Goal: Check status

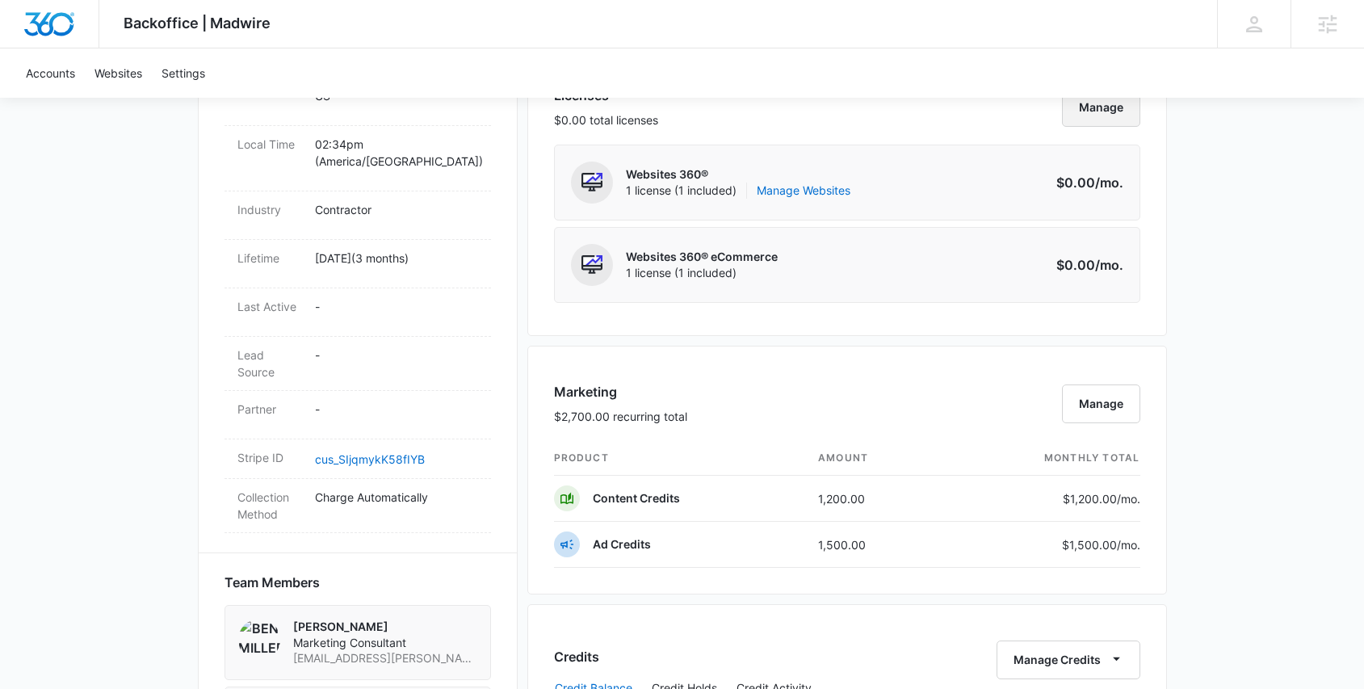
scroll to position [667, 0]
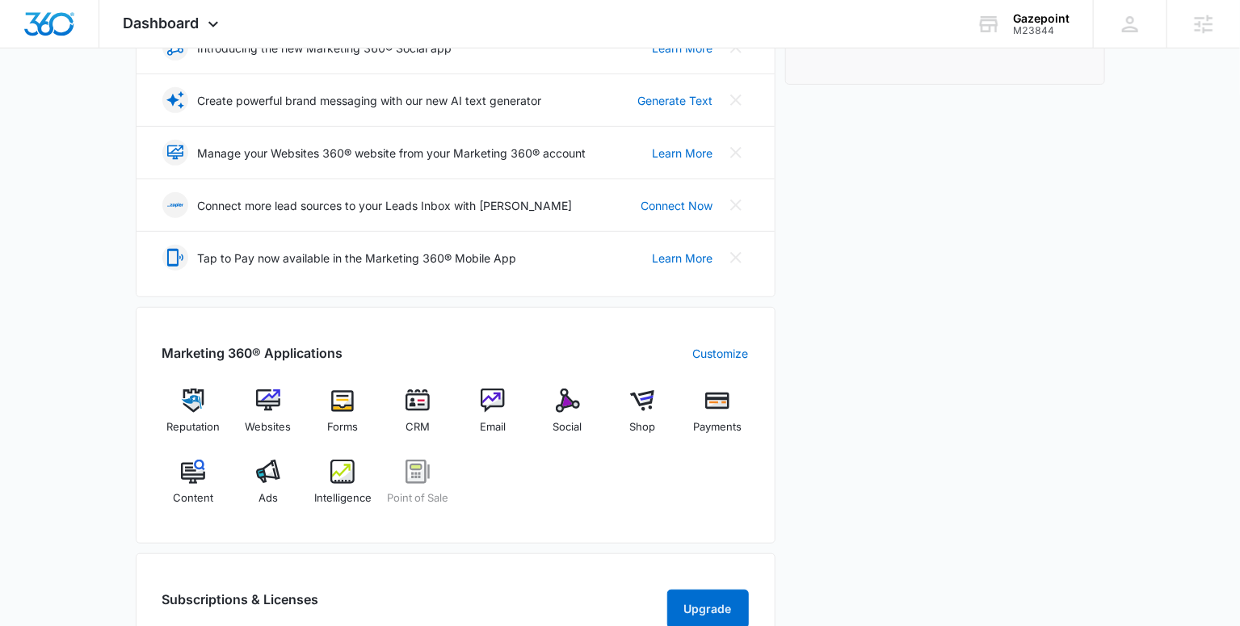
scroll to position [389, 0]
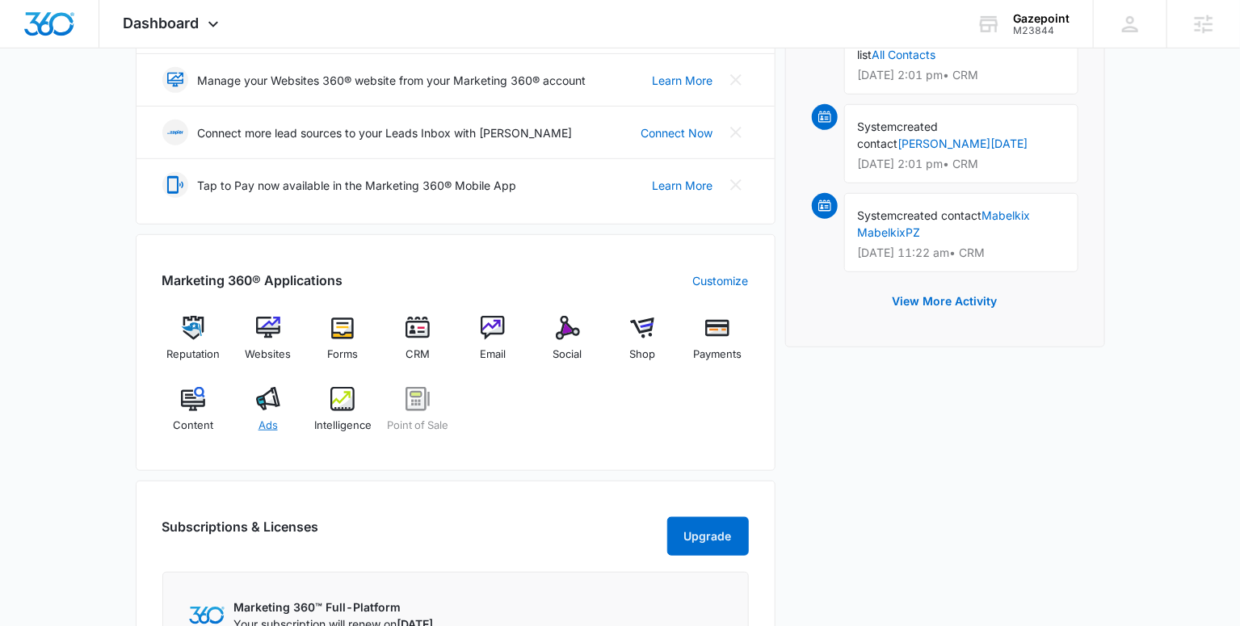
click at [277, 406] on img at bounding box center [268, 399] width 24 height 24
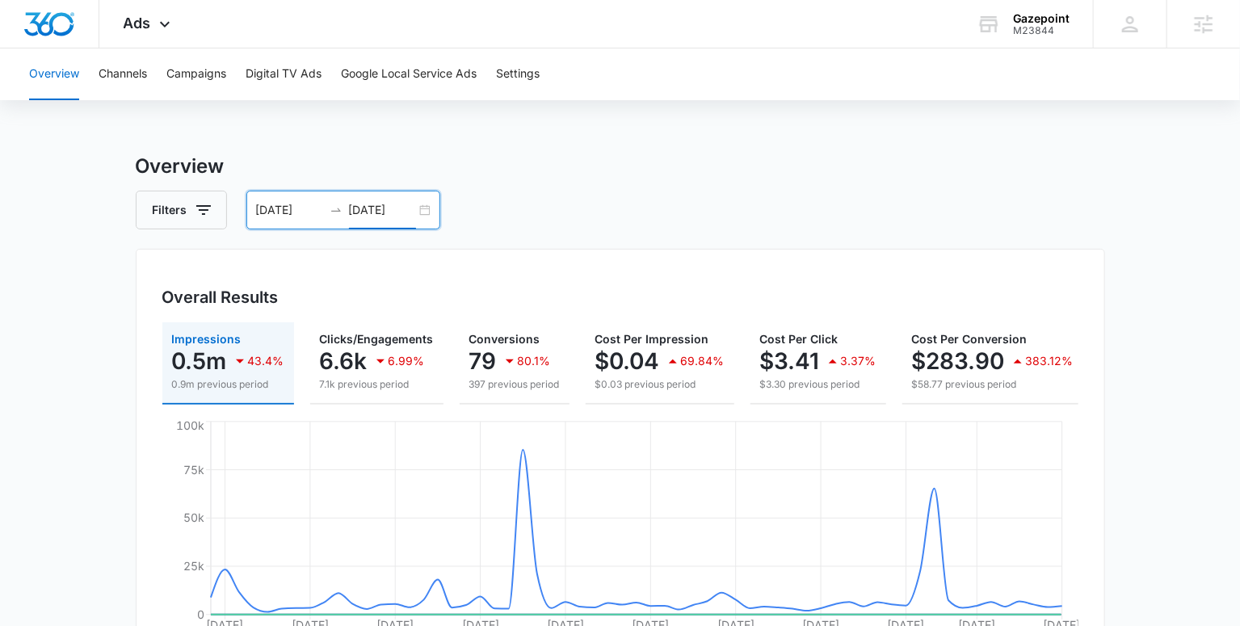
click at [405, 211] on input "[DATE]" at bounding box center [382, 210] width 67 height 18
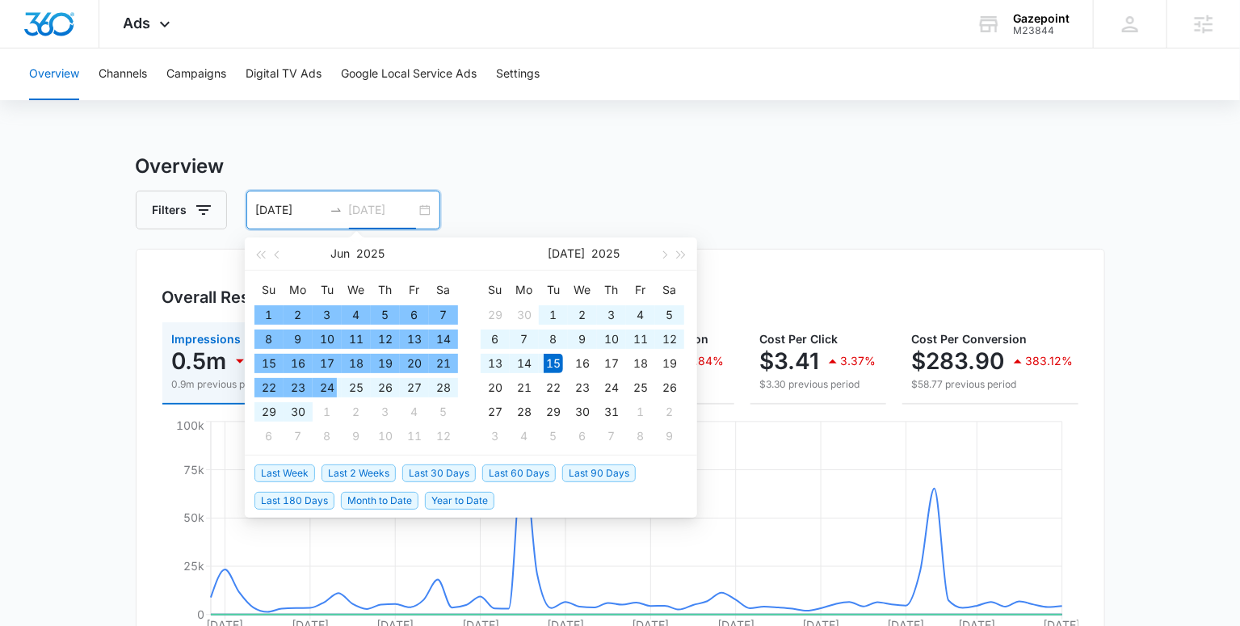
type input "[DATE]"
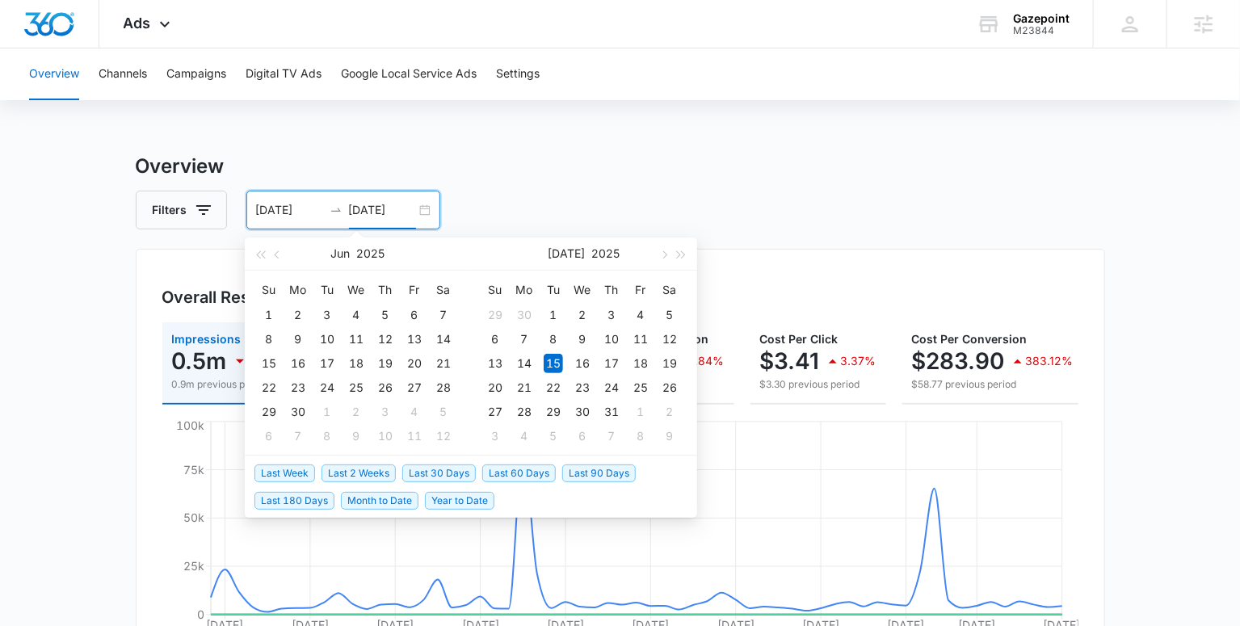
click at [465, 475] on span "Last 30 Days" at bounding box center [438, 473] width 73 height 18
type input "[DATE]"
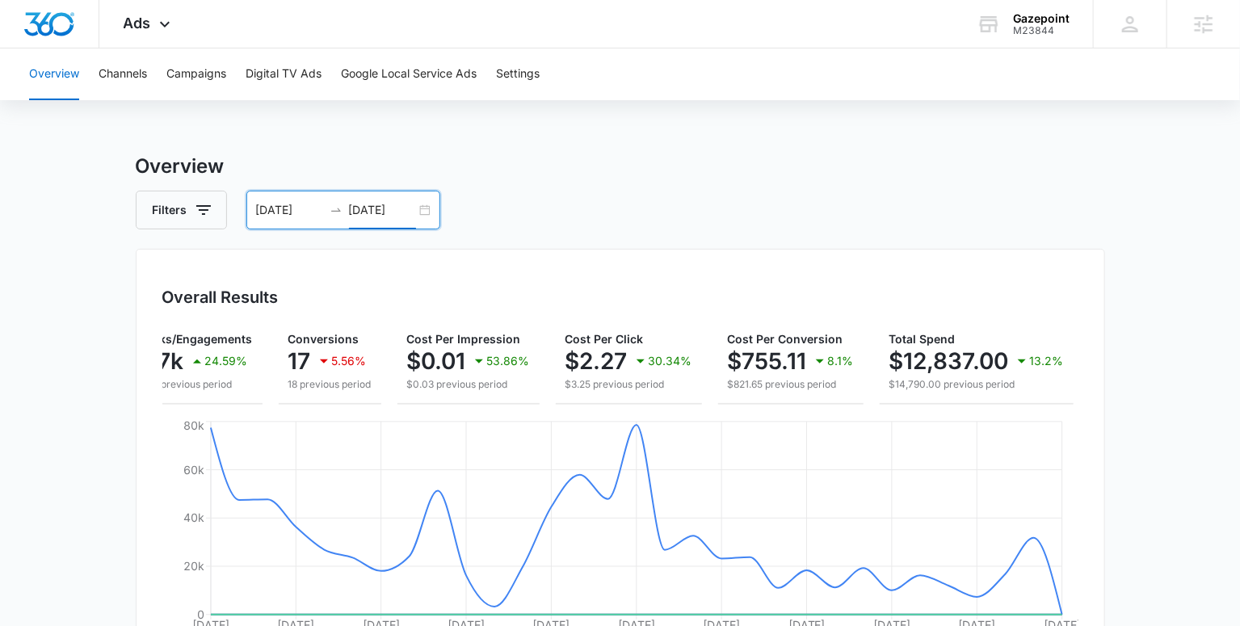
click at [379, 212] on input "09/08/2025" at bounding box center [382, 210] width 67 height 18
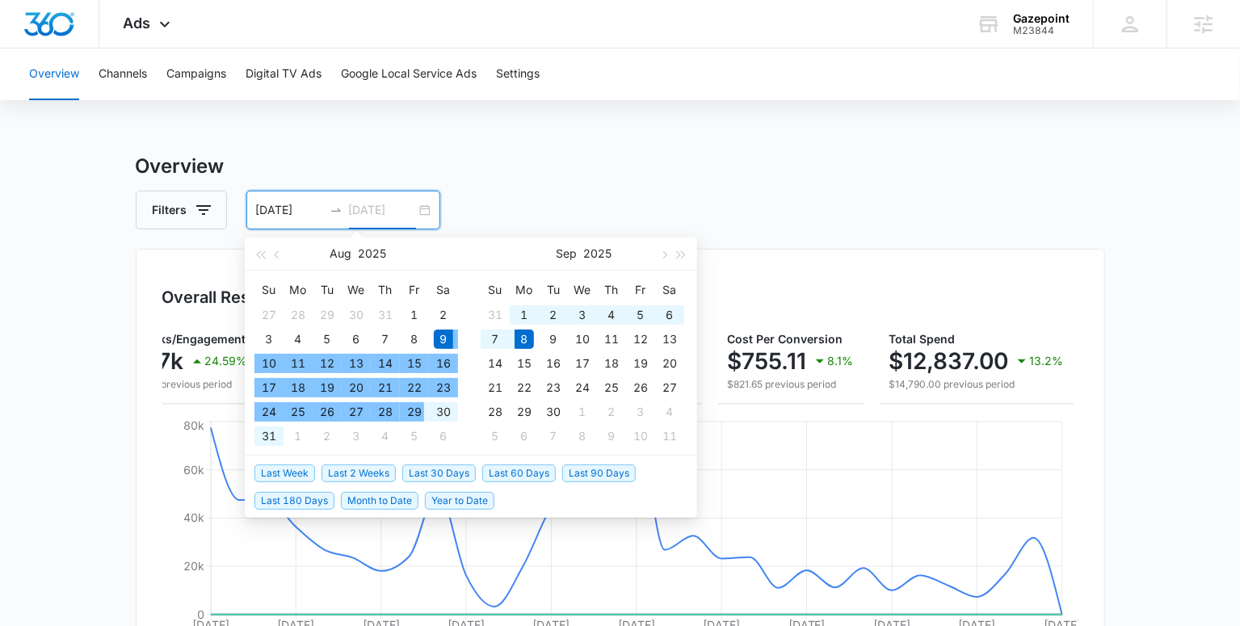
type input "09/08/2025"
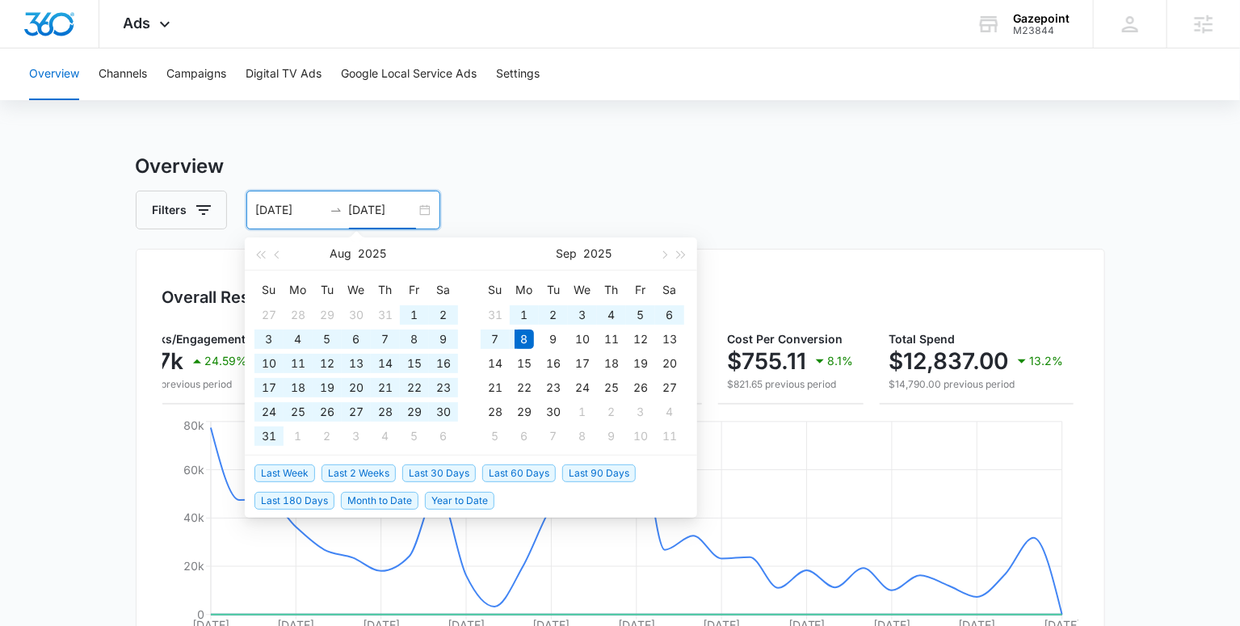
click at [304, 499] on span "Last 180 Days" at bounding box center [294, 501] width 80 height 18
type input "03/12/2025"
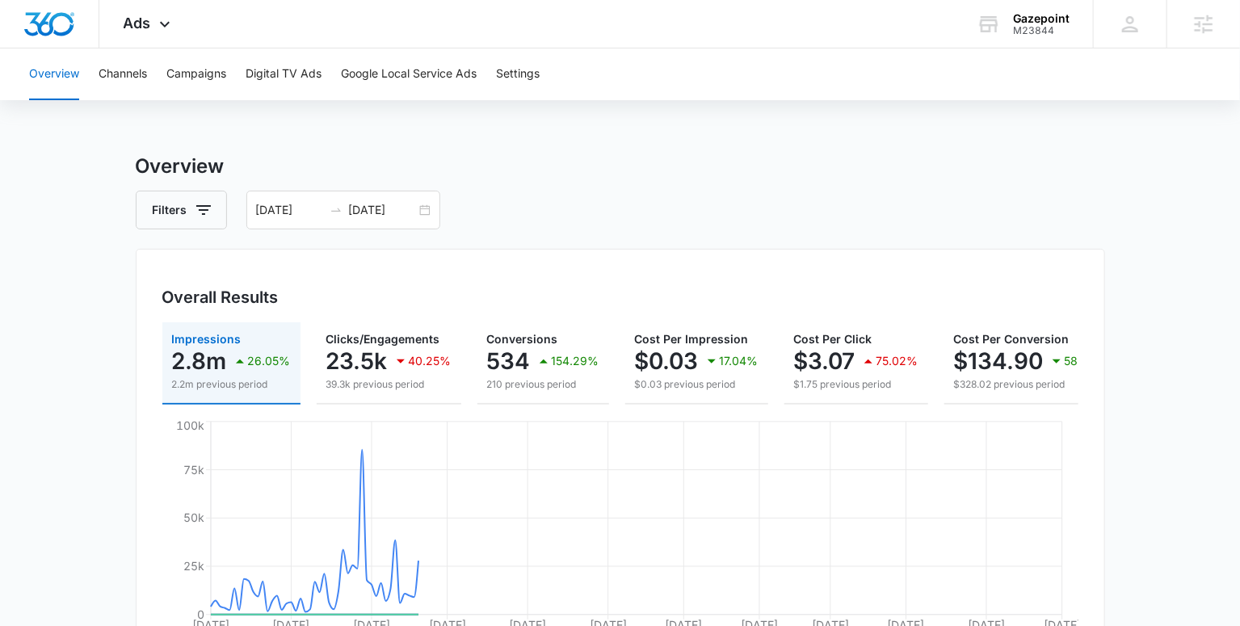
click at [641, 204] on div "Filters 03/12/2025 09/08/2025" at bounding box center [620, 210] width 969 height 39
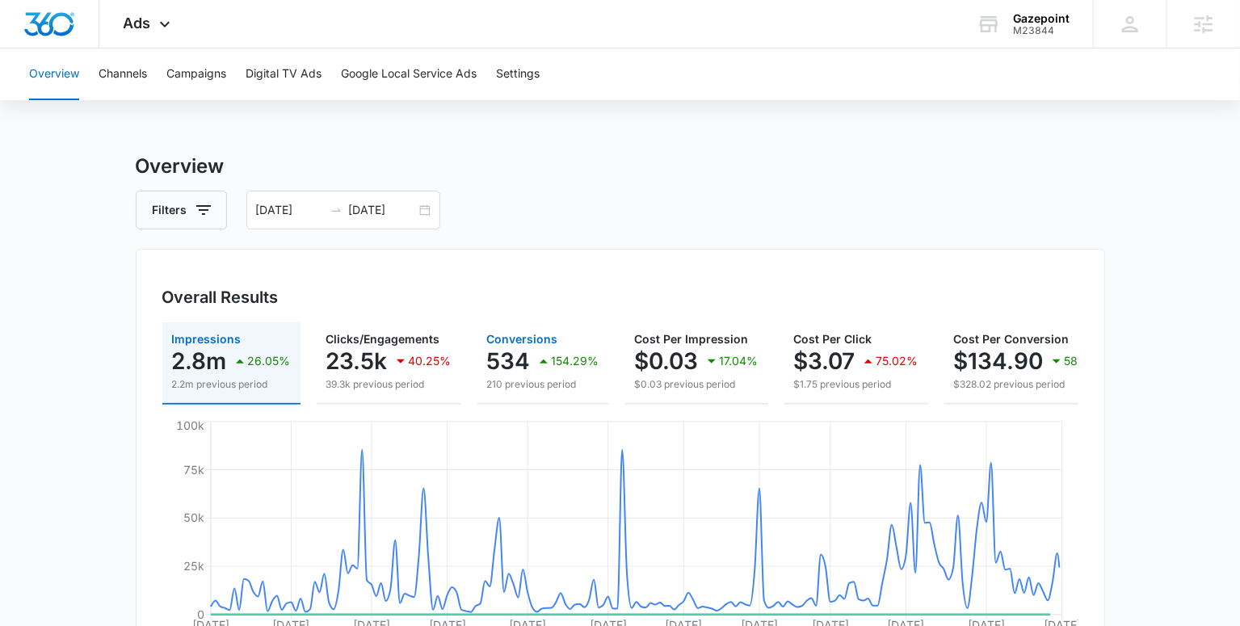
click at [512, 348] on p "534" at bounding box center [509, 361] width 44 height 26
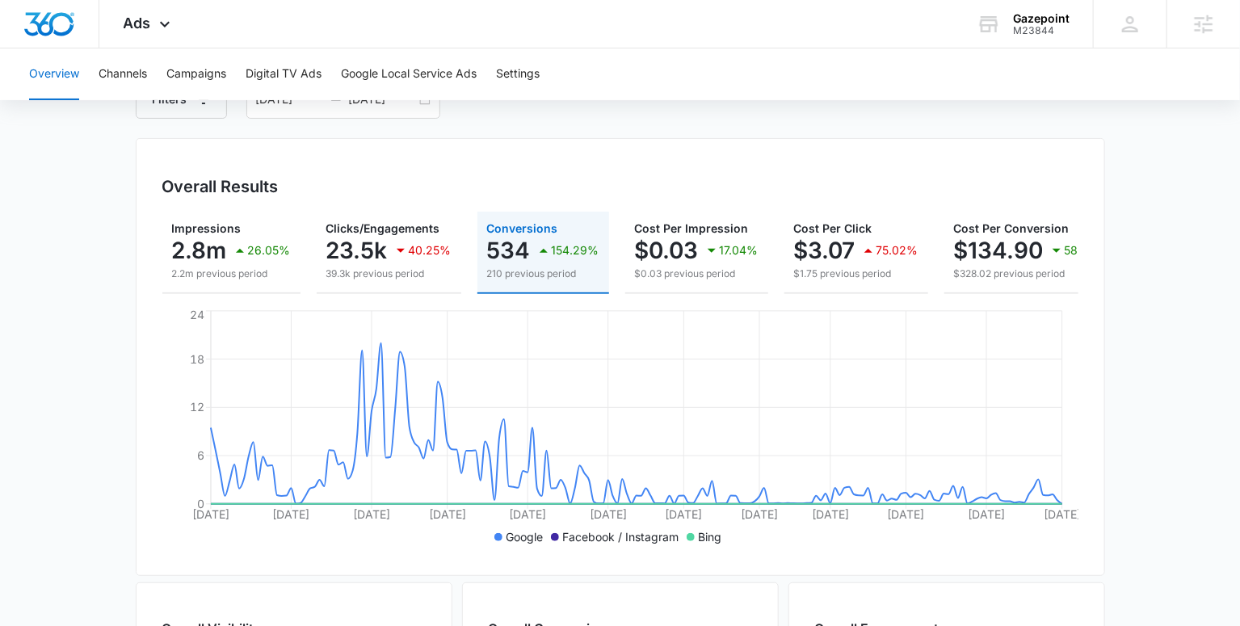
scroll to position [118, 0]
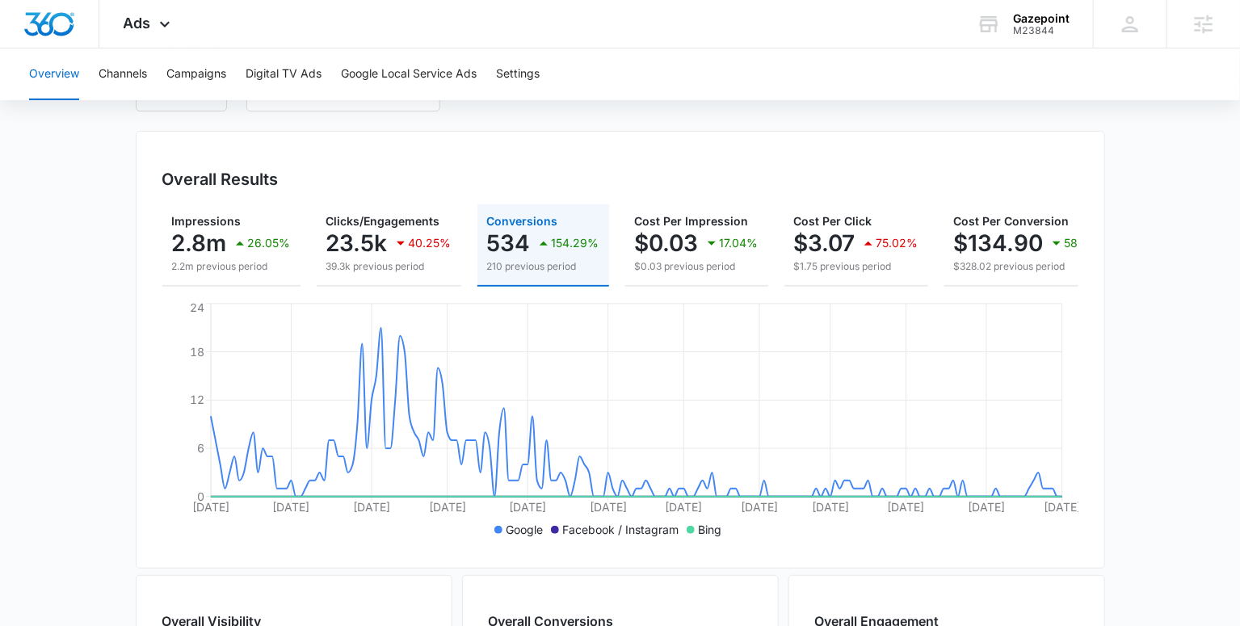
click at [1146, 485] on main "Overview Filters 03/12/2025 09/08/2025 Overall Results Impressions 2.8m 26.05% …" at bounding box center [620, 614] width 1240 height 1160
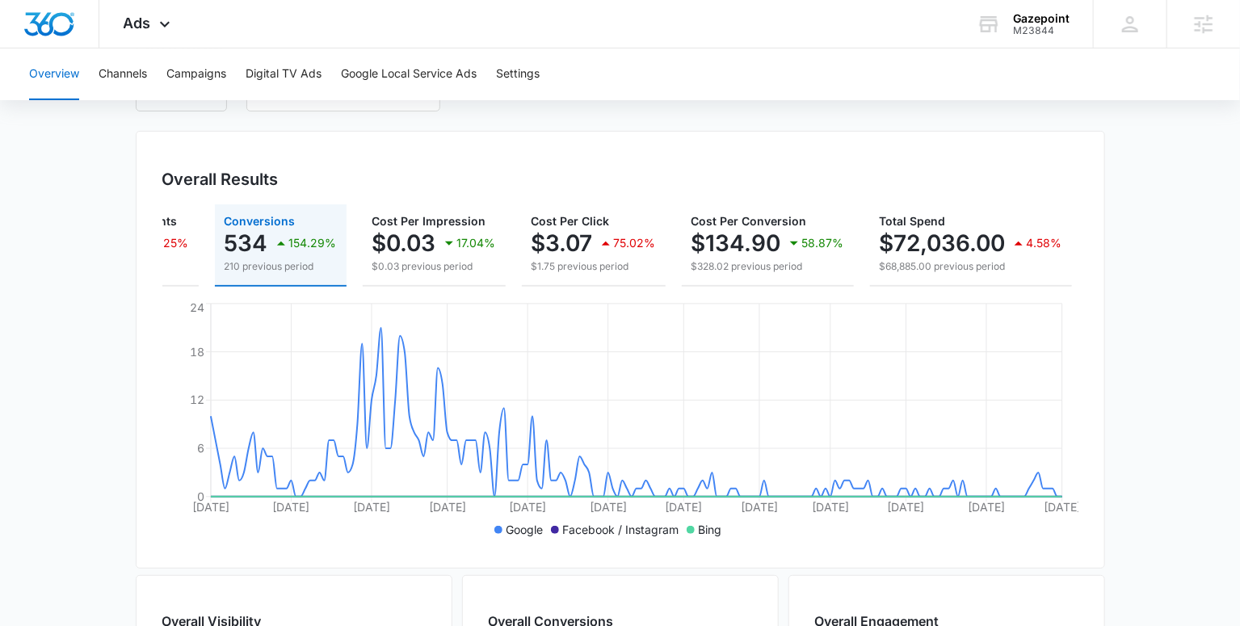
scroll to position [0, 0]
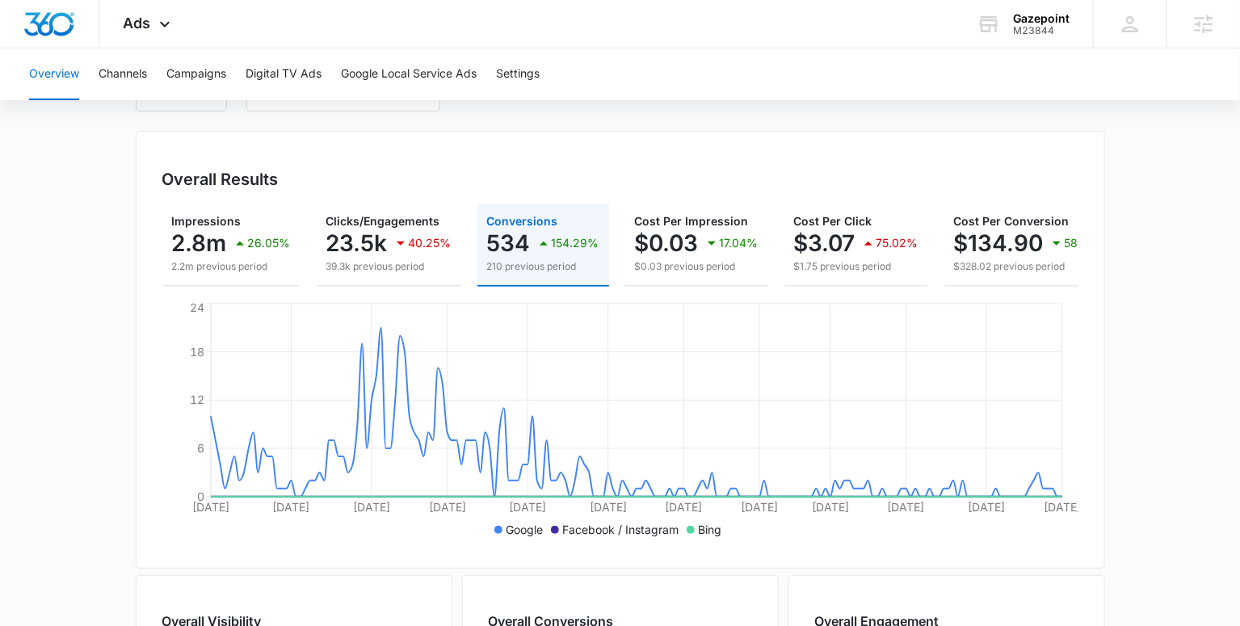
click at [1121, 429] on main "Overview Filters 03/12/2025 09/08/2025 Overall Results Impressions 2.8m 26.05% …" at bounding box center [620, 614] width 1240 height 1160
click at [1138, 505] on main "Overview Filters 03/12/2025 09/08/2025 Overall Results Impressions 2.8m 26.05% …" at bounding box center [620, 614] width 1240 height 1160
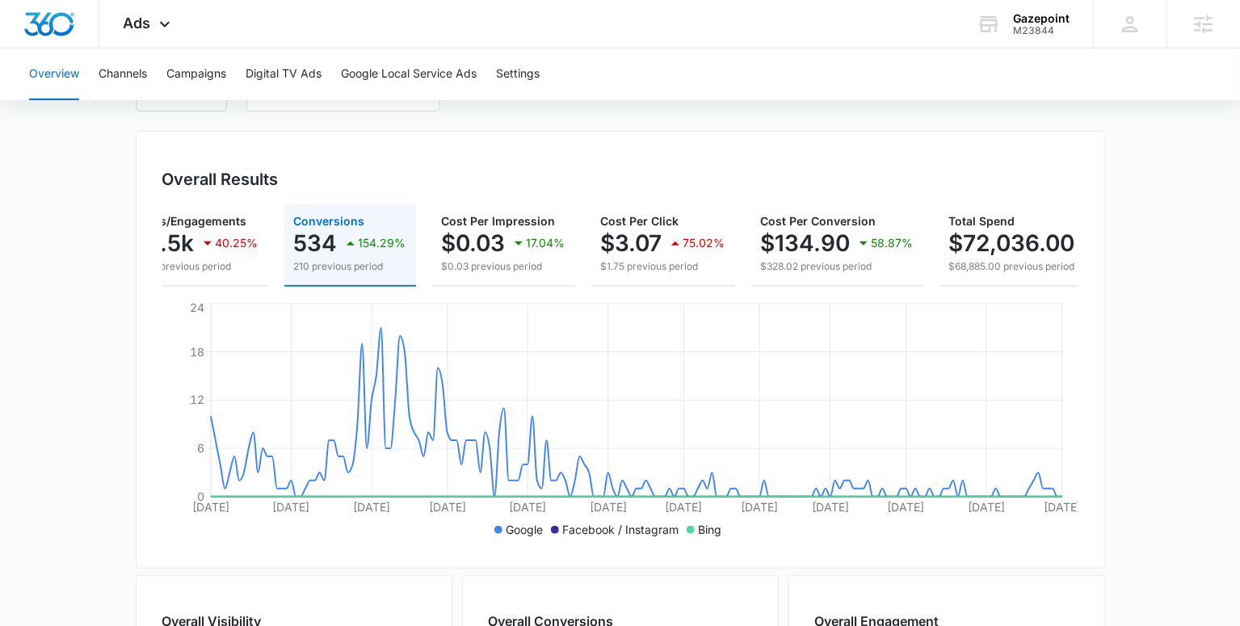
scroll to position [0, 262]
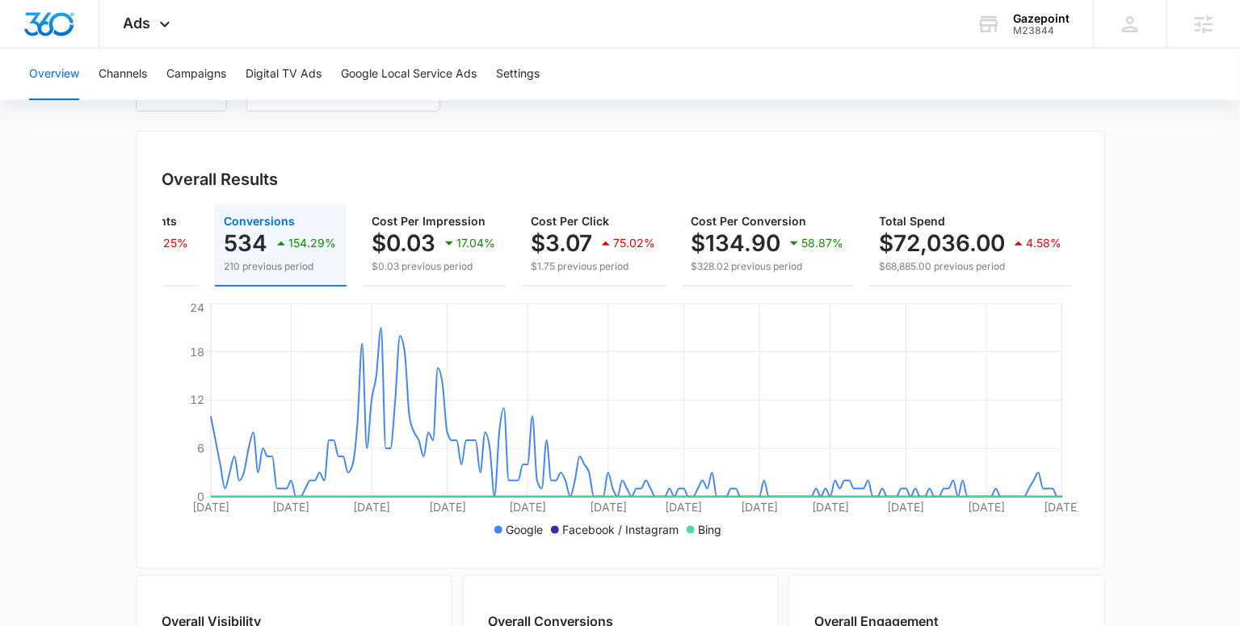
click at [1202, 292] on main "Overview Filters 03/12/2025 09/08/2025 Overall Results Impressions 2.8m 26.05% …" at bounding box center [620, 614] width 1240 height 1160
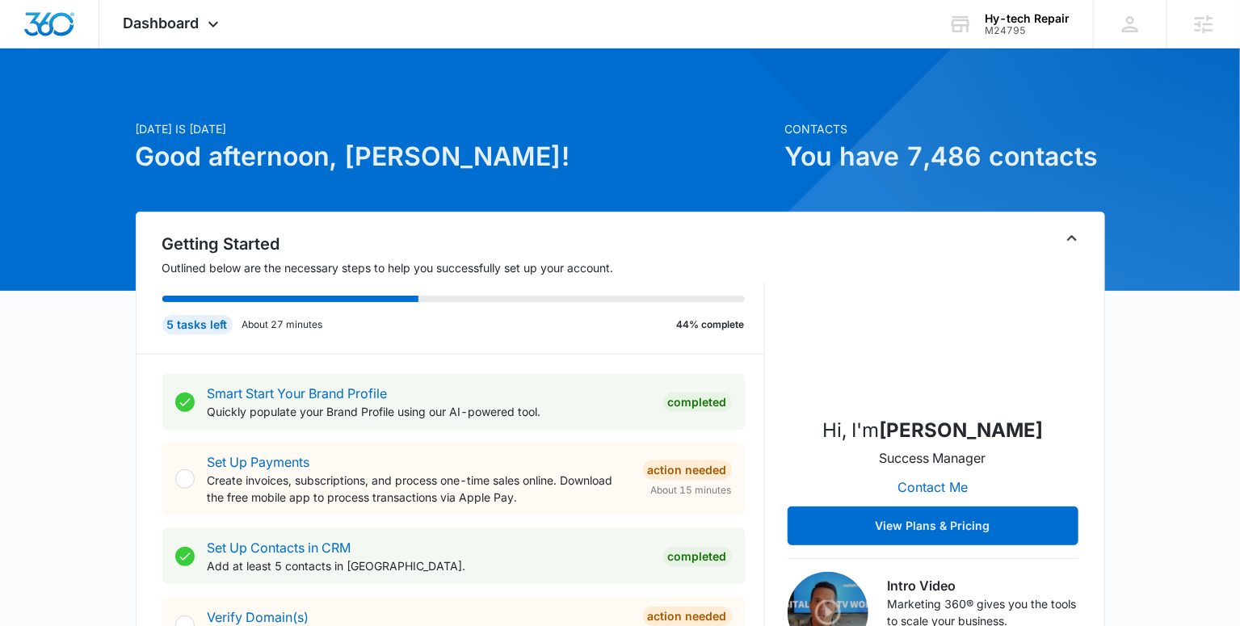
scroll to position [652, 0]
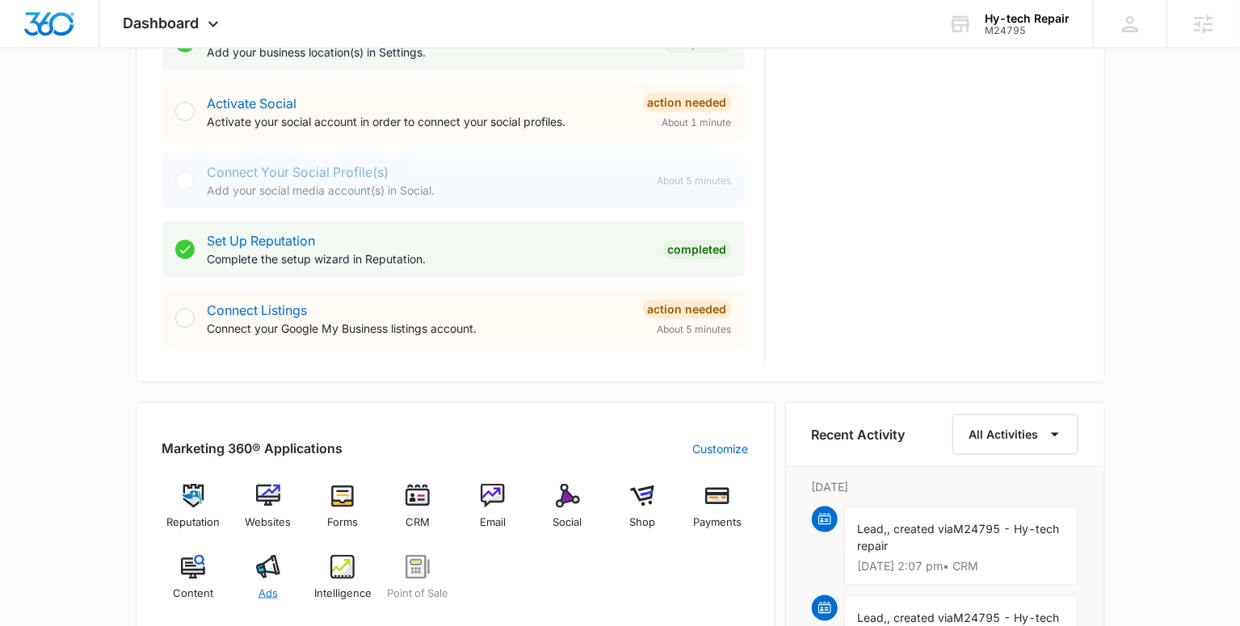
click at [266, 574] on img at bounding box center [268, 567] width 24 height 24
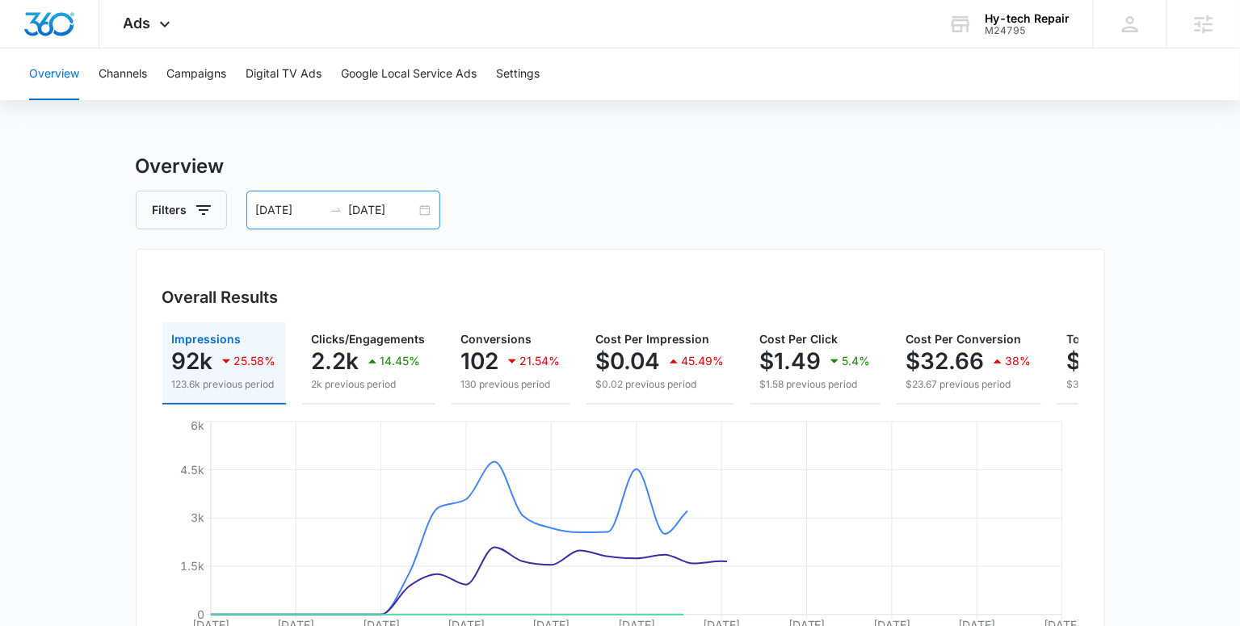
click at [396, 197] on div "08/08/2025 09/07/2025" at bounding box center [343, 210] width 194 height 39
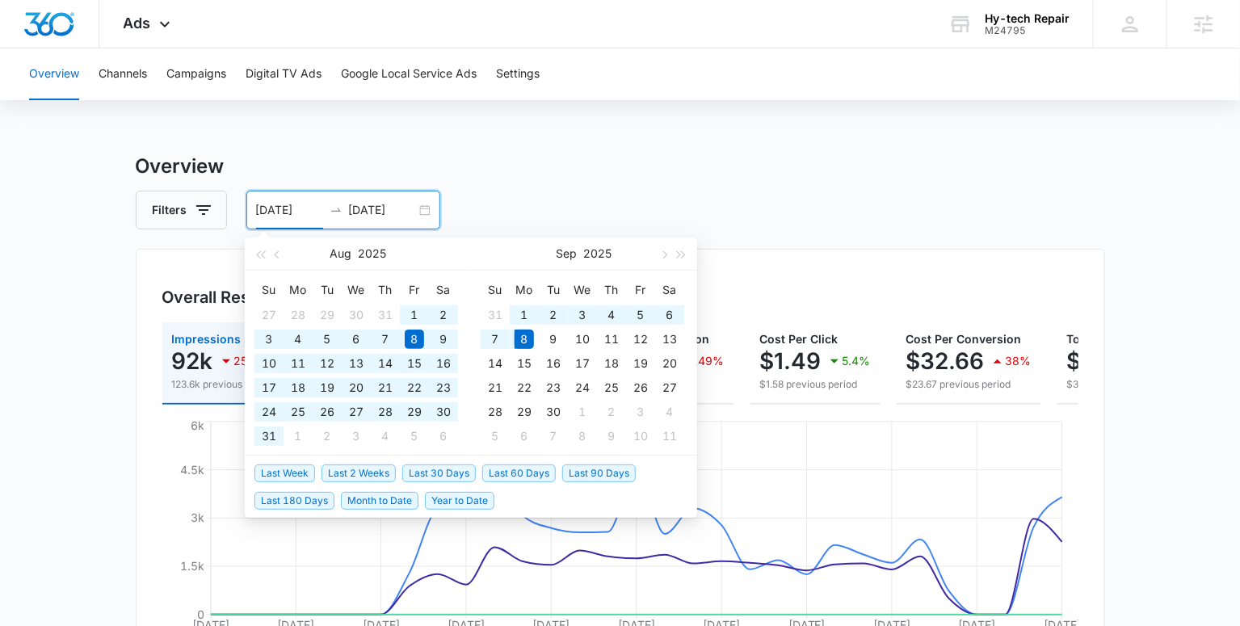
click at [514, 464] on span "Last 60 Days" at bounding box center [518, 473] width 73 height 18
type input "[DATE]"
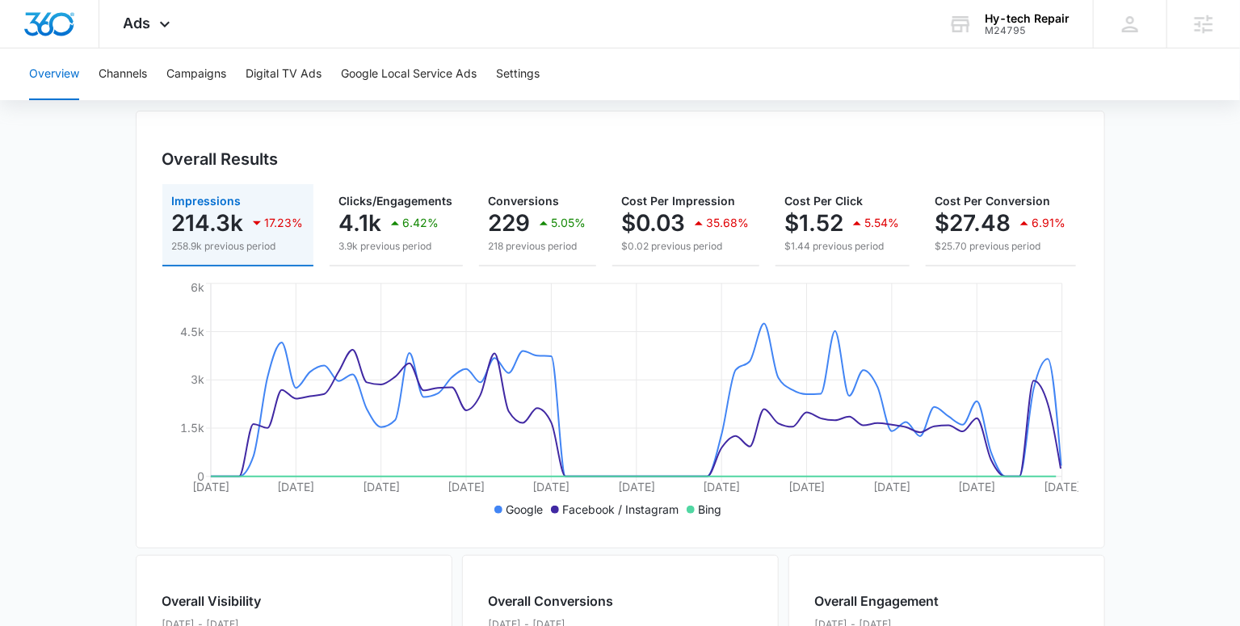
scroll to position [139, 0]
click at [557, 218] on p "5.05%" at bounding box center [569, 221] width 35 height 11
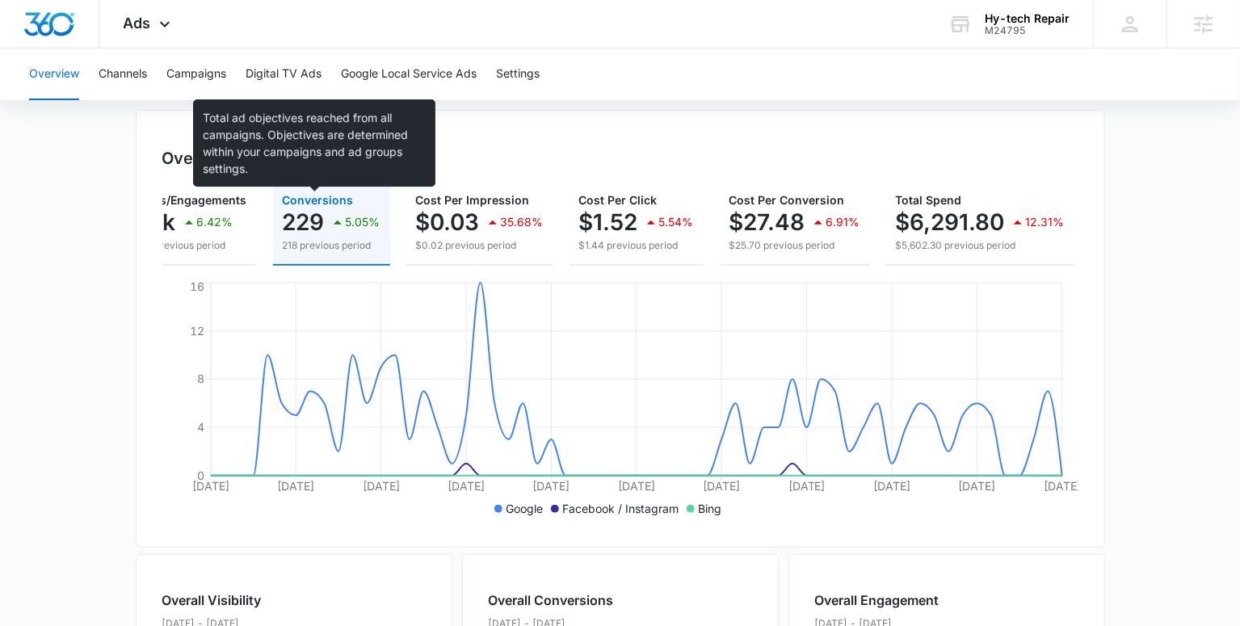
scroll to position [0, 0]
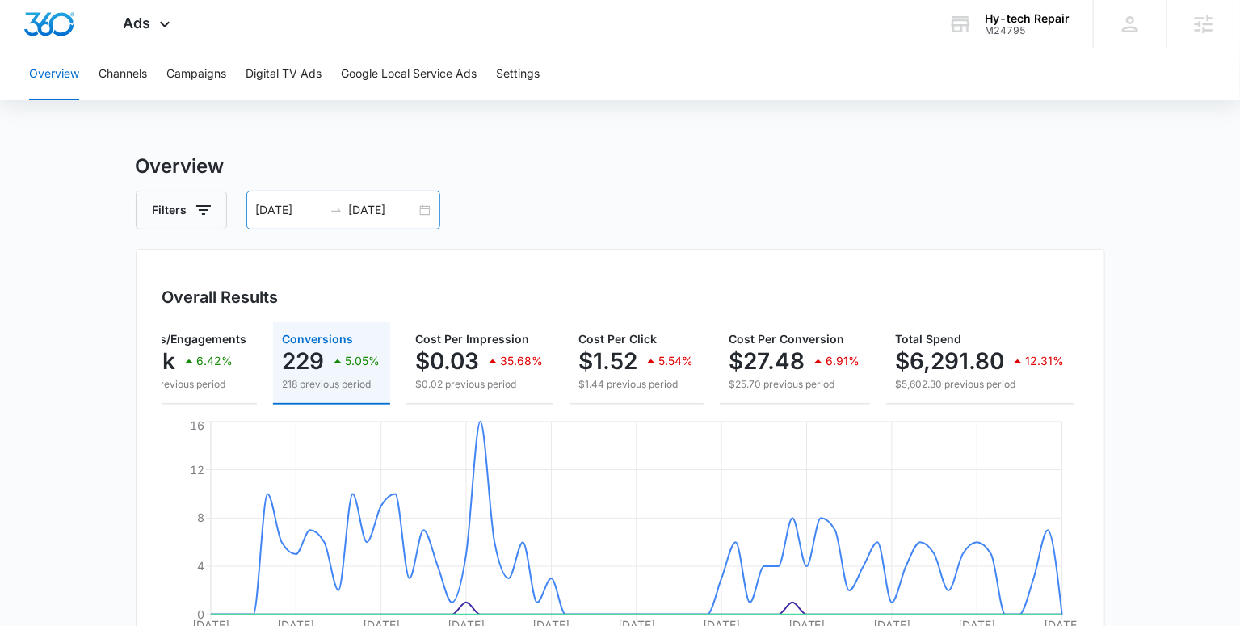
click at [401, 213] on input "09/08/2025" at bounding box center [382, 210] width 67 height 18
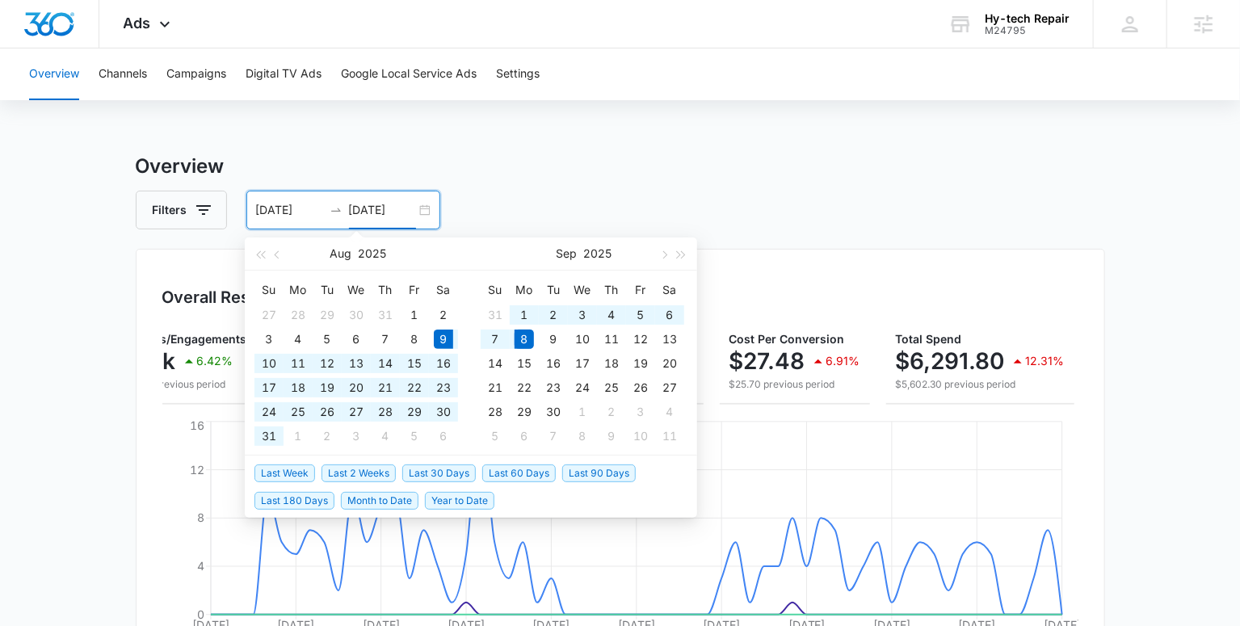
type input "09/08/2025"
click at [427, 472] on span "Last 30 Days" at bounding box center [438, 473] width 73 height 18
type input "08/09/2025"
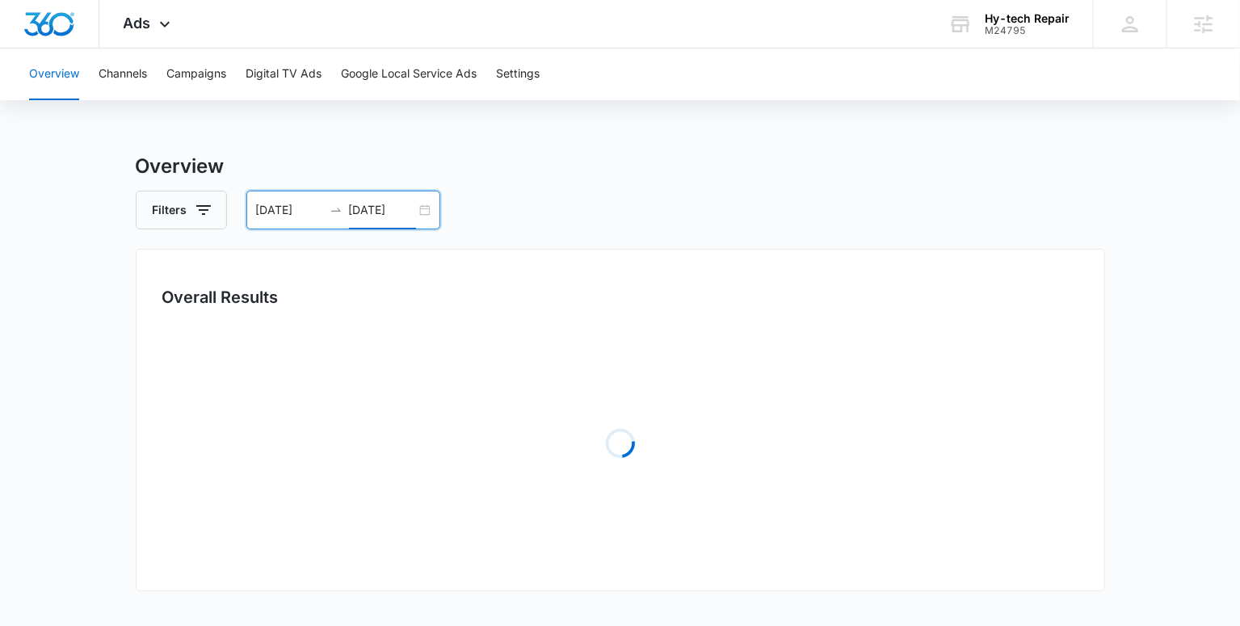
click at [1189, 417] on main "Overview Filters 08/09/2025 09/08/2025 Overall Results Loading Loading Loading …" at bounding box center [620, 523] width 1240 height 743
